Goal: Information Seeking & Learning: Learn about a topic

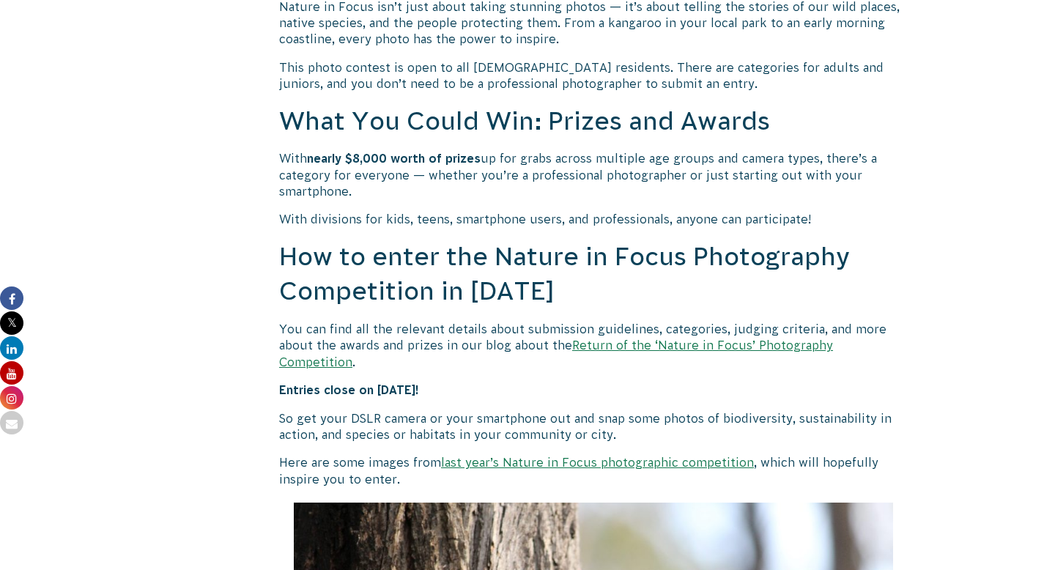
scroll to position [1216, 0]
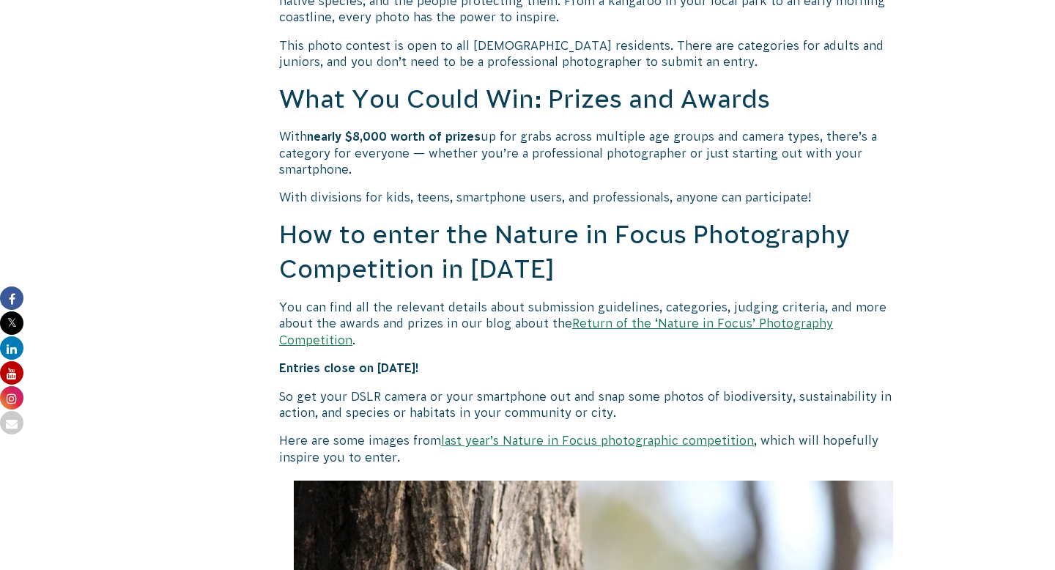
click at [672, 316] on link "Return of the ‘Nature in Focus’ Photography Competition" at bounding box center [556, 330] width 554 height 29
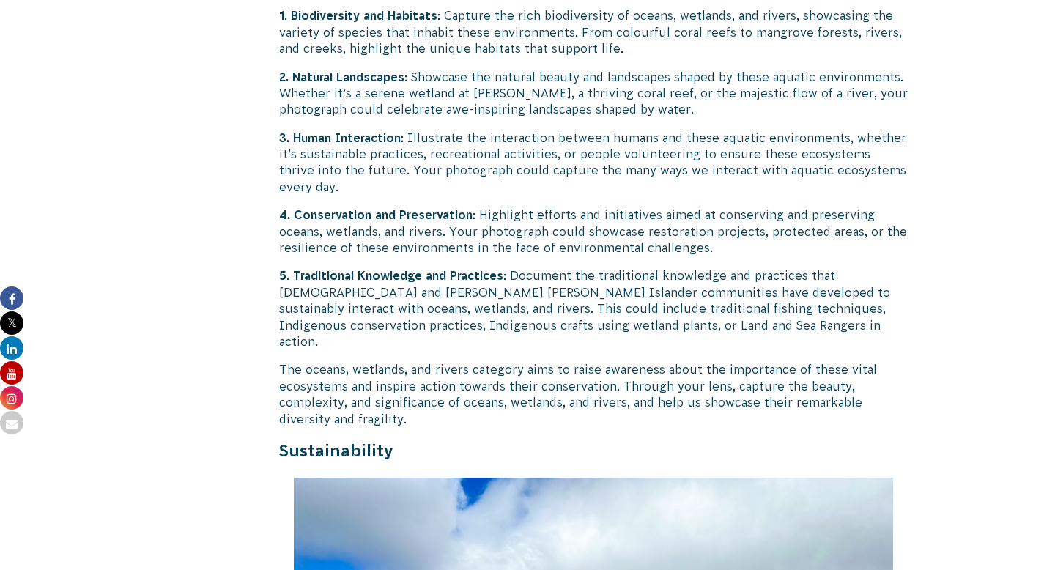
scroll to position [3008, 0]
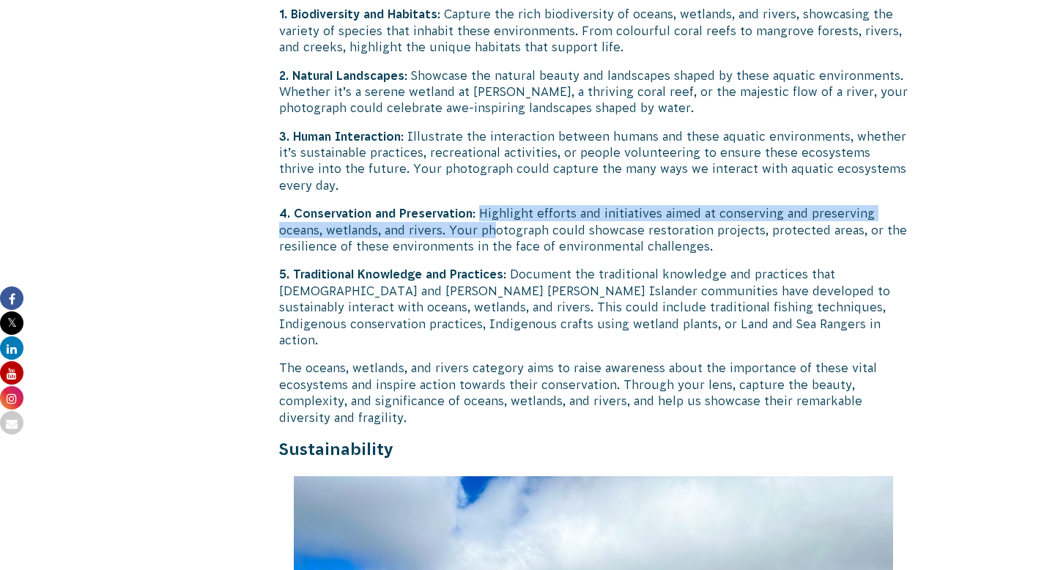
drag, startPoint x: 482, startPoint y: 198, endPoint x: 492, endPoint y: 212, distance: 17.3
click at [492, 212] on p "4. Conservation and Preservation : Highlight efforts and initiatives aimed at c…" at bounding box center [593, 229] width 628 height 49
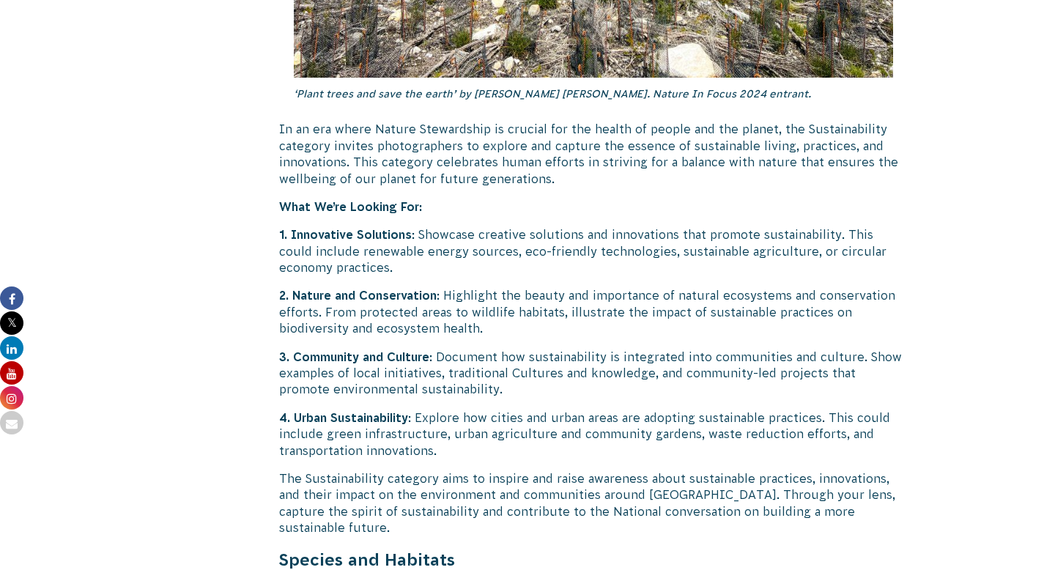
scroll to position [3879, 0]
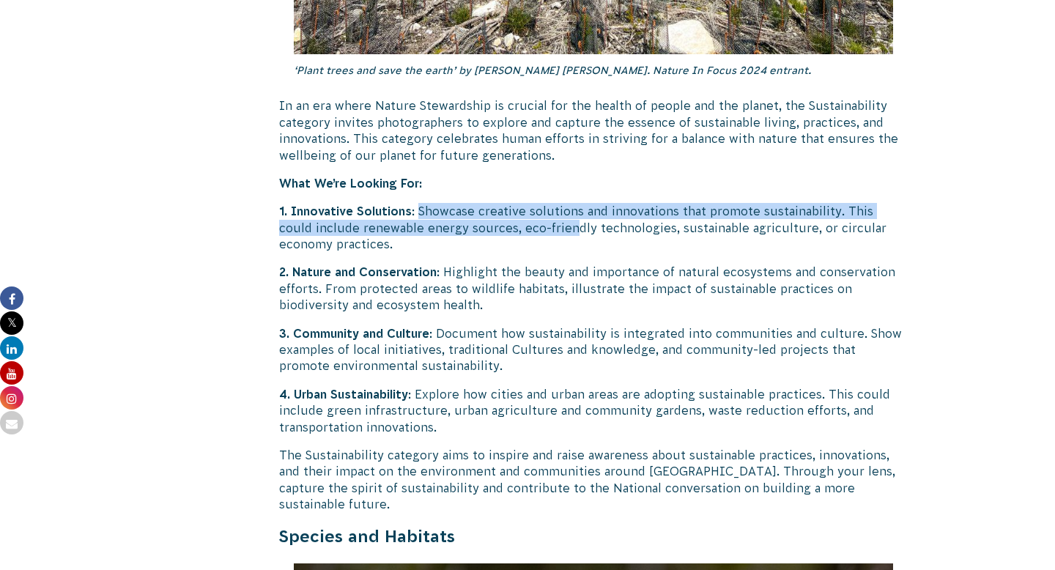
drag, startPoint x: 419, startPoint y: 179, endPoint x: 532, endPoint y: 196, distance: 114.9
click at [532, 203] on p "1. Innovative Solutions : Showcase creative solutions and innovations that prom…" at bounding box center [593, 227] width 628 height 49
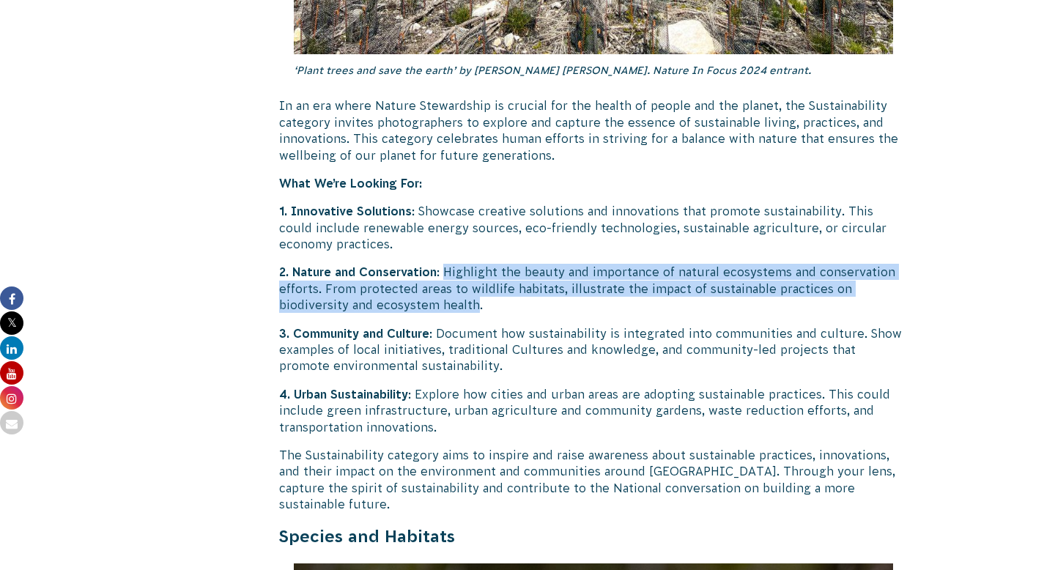
drag, startPoint x: 445, startPoint y: 241, endPoint x: 475, endPoint y: 267, distance: 38.9
click at [475, 267] on p "2. Nature and Conservation : Highlight the beauty and importance of natural eco…" at bounding box center [593, 288] width 628 height 49
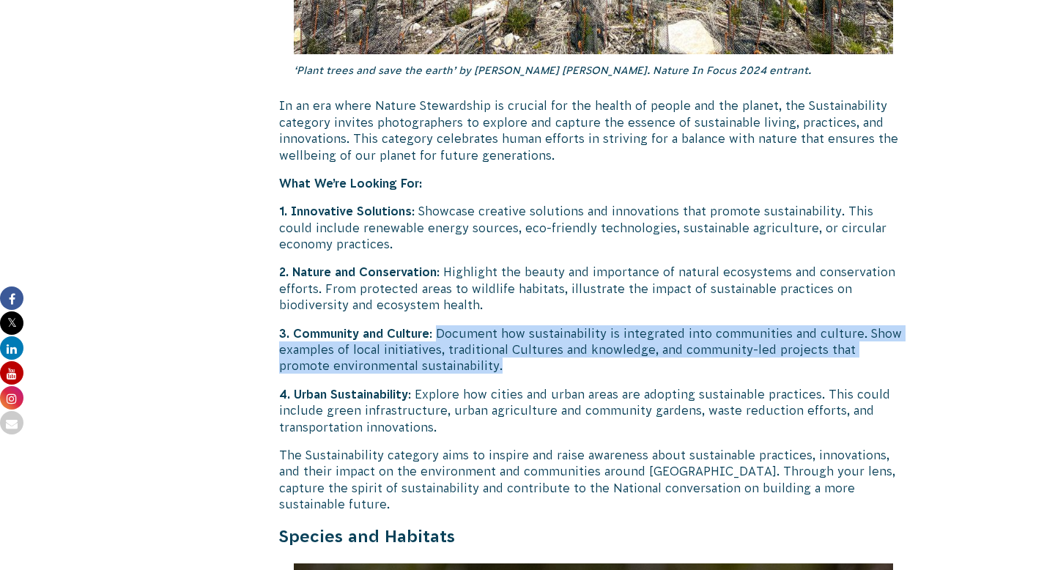
drag, startPoint x: 441, startPoint y: 297, endPoint x: 455, endPoint y: 330, distance: 35.1
click at [455, 330] on p "3. Community and Culture : Document how sustainability is integrated into commu…" at bounding box center [593, 349] width 628 height 49
click at [455, 331] on p "3. Community and Culture : Document how sustainability is integrated into commu…" at bounding box center [593, 349] width 628 height 49
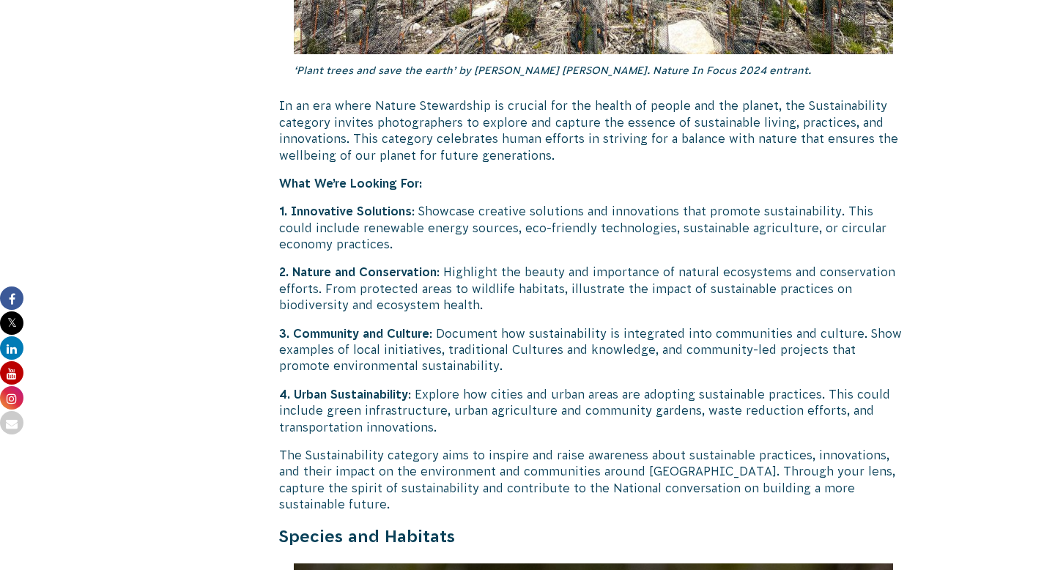
scroll to position [3945, 0]
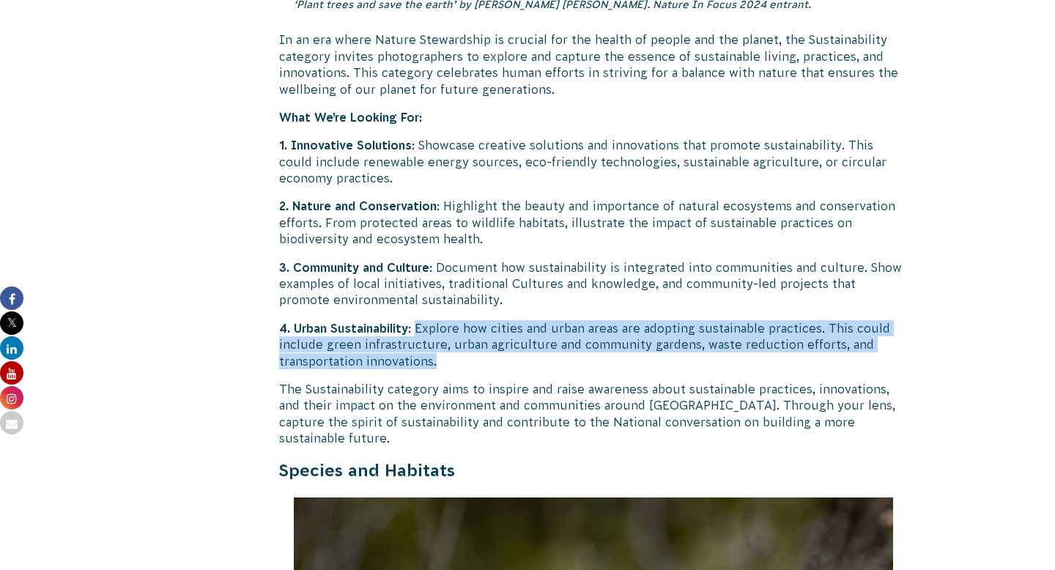
drag, startPoint x: 416, startPoint y: 295, endPoint x: 456, endPoint y: 334, distance: 55.9
click at [456, 334] on p "4. Urban Sustainability : Explore how cities and urban areas are adopting susta…" at bounding box center [593, 344] width 628 height 49
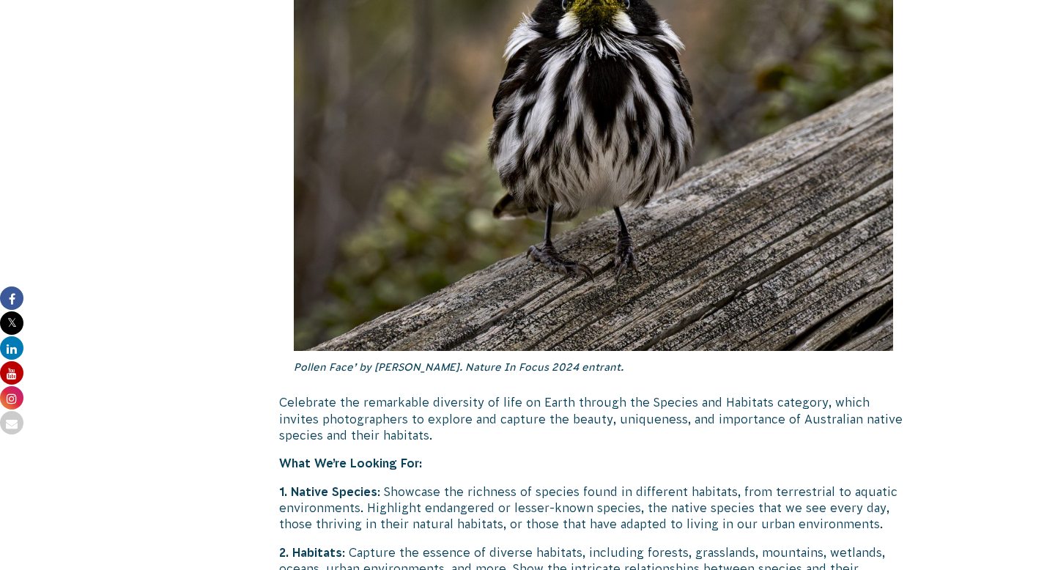
scroll to position [4818, 0]
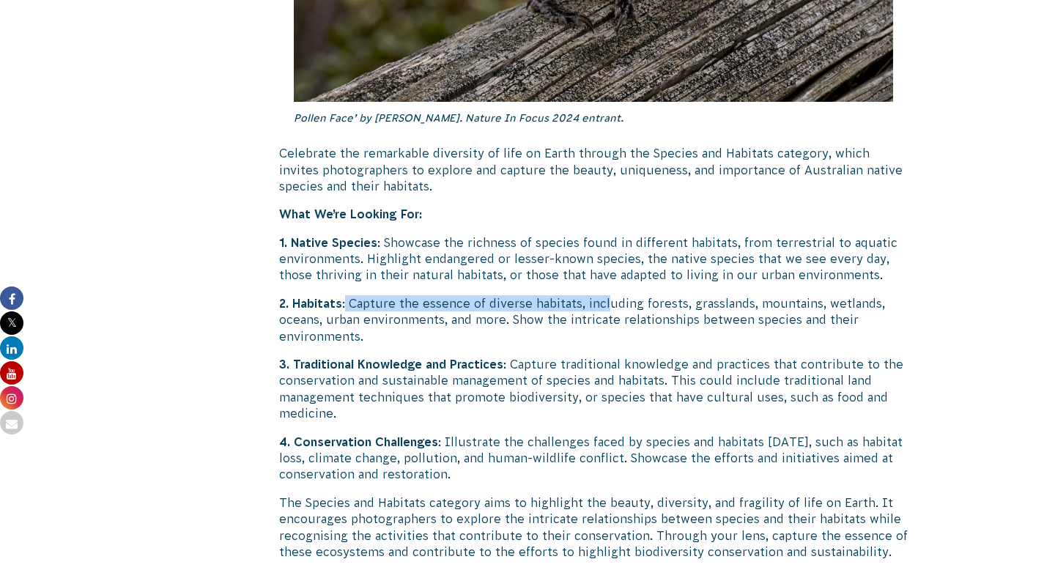
drag, startPoint x: 346, startPoint y: 253, endPoint x: 610, endPoint y: 260, distance: 263.8
click at [610, 295] on p "2. Habitats : Capture the essence of diverse habitats, including forests, grass…" at bounding box center [593, 319] width 628 height 49
drag, startPoint x: 509, startPoint y: 317, endPoint x: 528, endPoint y: 340, distance: 29.6
click at [528, 356] on p "3. Traditional Knowledge and Practices : Capture traditional knowledge and prac…" at bounding box center [593, 389] width 628 height 66
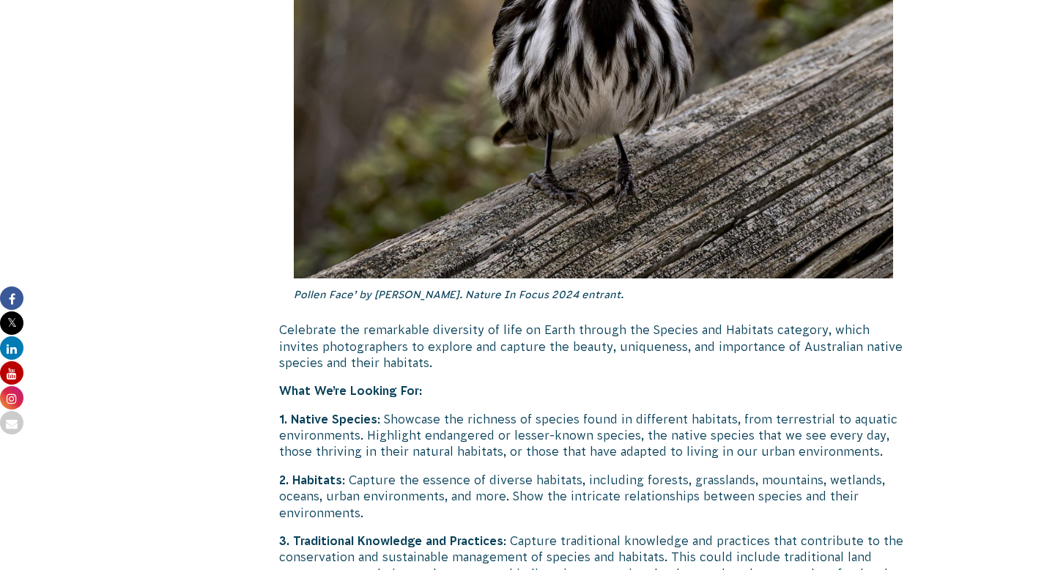
scroll to position [4608, 0]
